Goal: Use online tool/utility: Utilize a website feature to perform a specific function

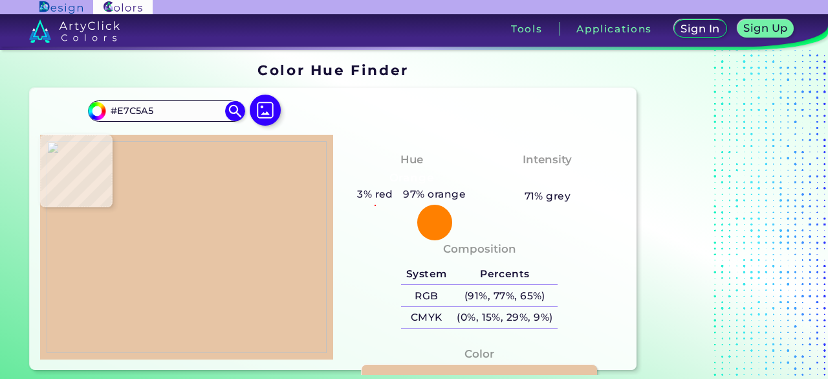
click at [135, 237] on img at bounding box center [187, 247] width 280 height 212
type input "#87af64"
type input "#87AF64"
type input "#5d5d5d"
type input "#5D5D5D"
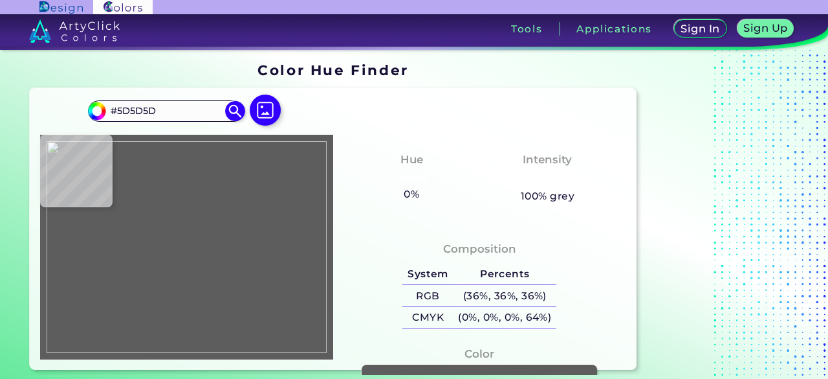
type input "#5e5e5e"
type input "#5E5E5E"
type input "#5d5d5d"
type input "#5D5D5D"
type input "#5c5c5c"
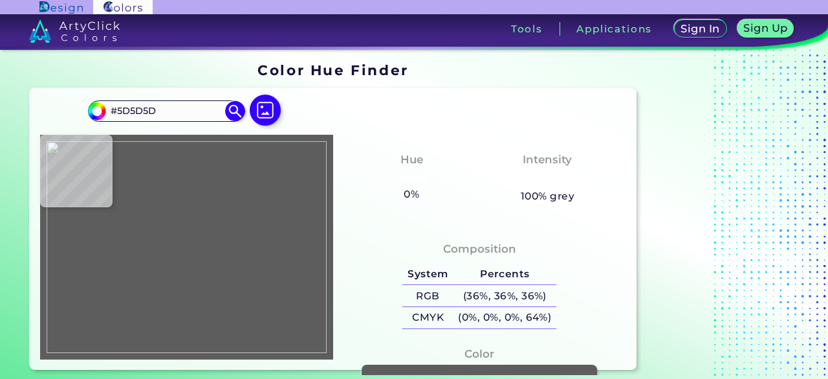
type input "#5C5C5C"
type input "#5a5a5a"
type input "#5A5A5A"
type input "#585858"
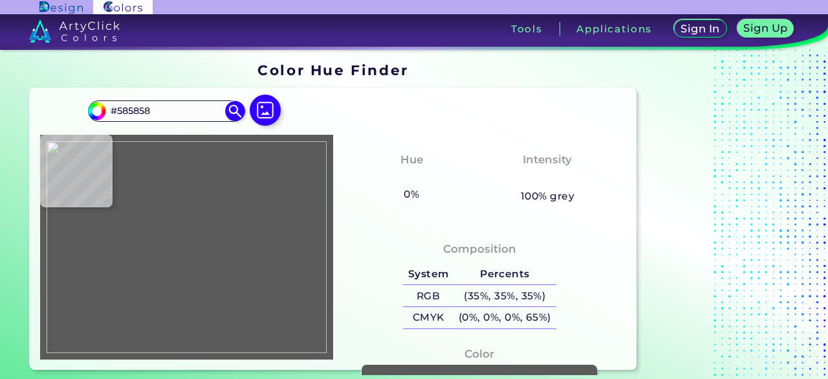
type input "#575757"
type input "#87af64"
type input "#87AF64"
type input "#86ae63"
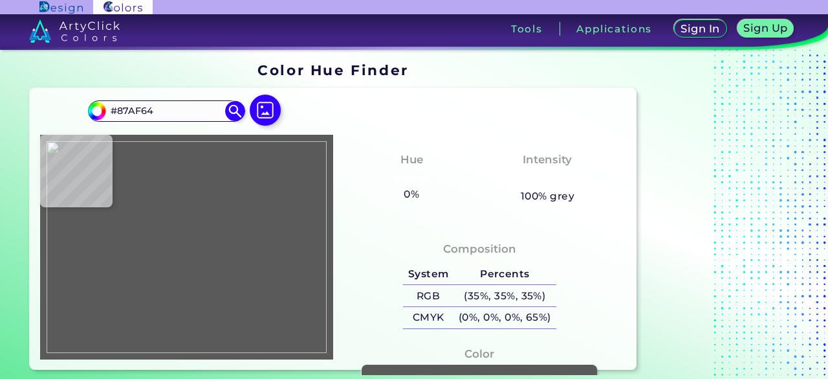
type input "#86AE63"
type input "#779764"
type input "#383567"
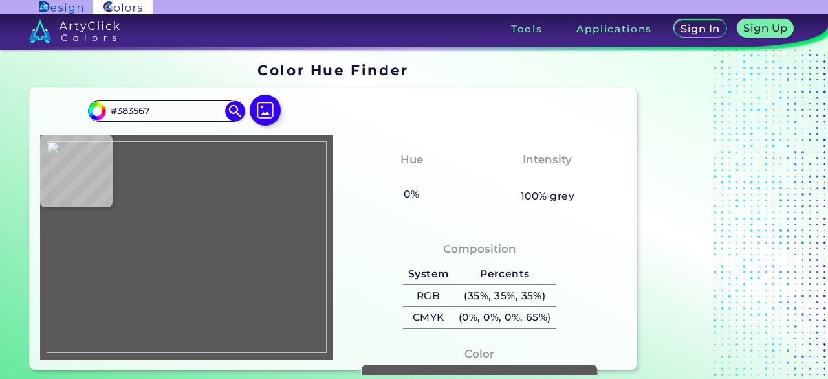
type input "#87af64"
type input "#87AF64"
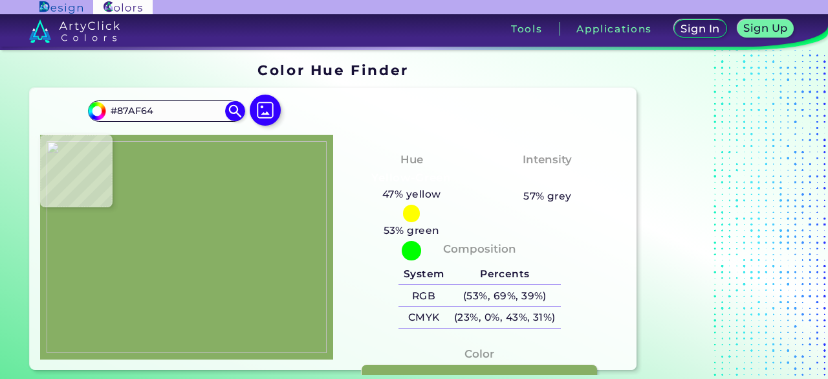
click at [131, 236] on img at bounding box center [187, 247] width 280 height 212
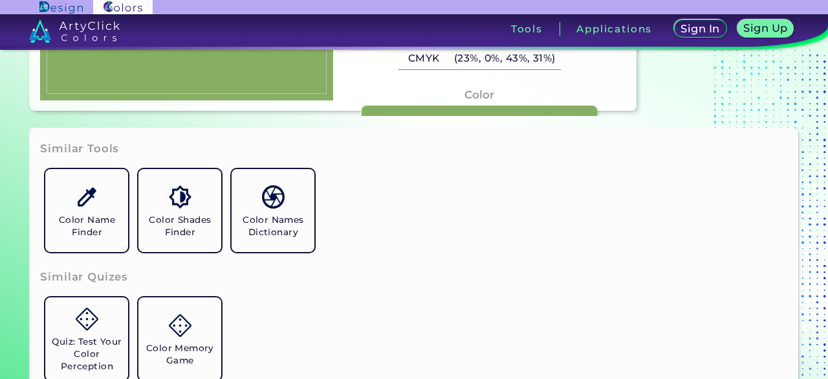
scroll to position [129, 0]
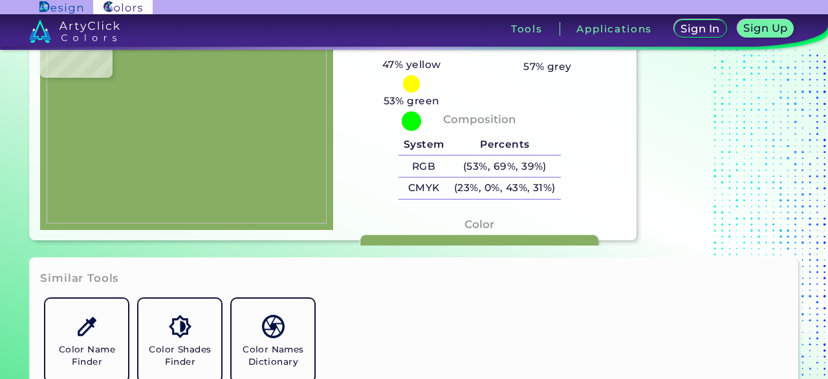
click at [370, 241] on link at bounding box center [480, 244] width 238 height 19
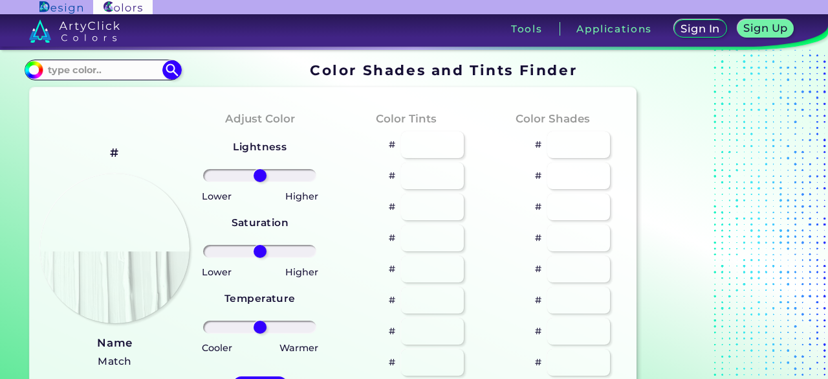
type input "#87af64"
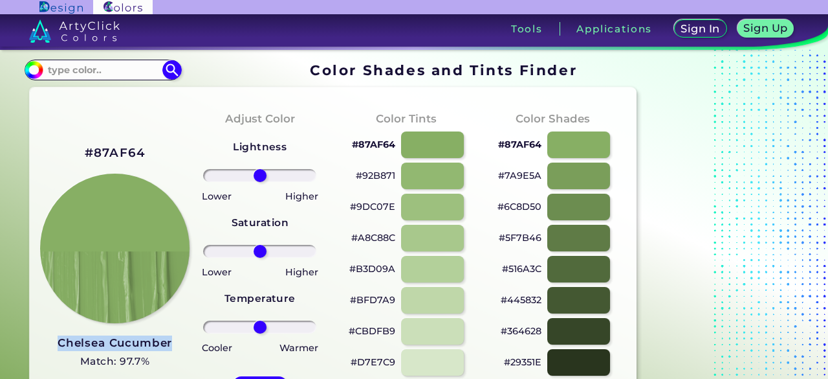
drag, startPoint x: 54, startPoint y: 342, endPoint x: 173, endPoint y: 344, distance: 119.1
click at [173, 344] on div "#87AF64 Chelsea Cucumber Match: 97.7% Hue" at bounding box center [113, 274] width 146 height 352
copy h3 "Chelsea Cucumber"
